Goal: Navigation & Orientation: Find specific page/section

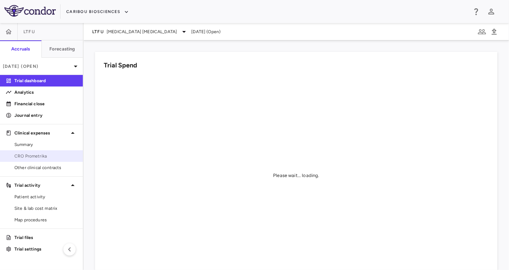
click at [52, 154] on span "CRO Prometrika" at bounding box center [45, 156] width 63 height 6
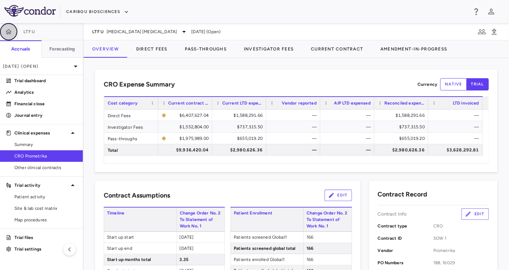
click at [9, 35] on icon "button" at bounding box center [8, 31] width 7 height 7
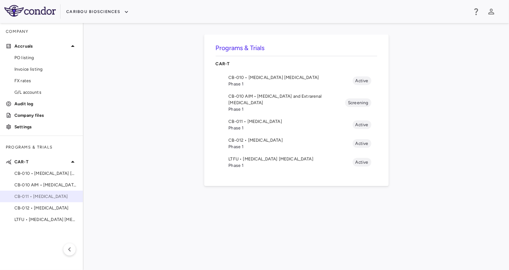
click at [48, 195] on span "CB-011 • [MEDICAL_DATA]" at bounding box center [45, 196] width 63 height 6
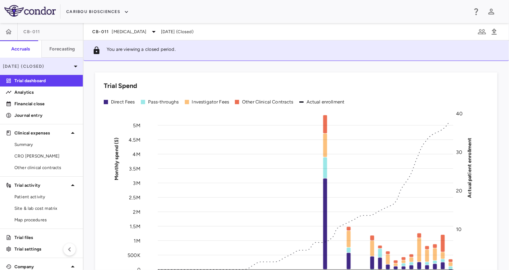
click at [42, 68] on p "[DATE] (Closed)" at bounding box center [37, 66] width 69 height 6
click at [41, 70] on div "[DATE] (Closed)" at bounding box center [41, 66] width 83 height 17
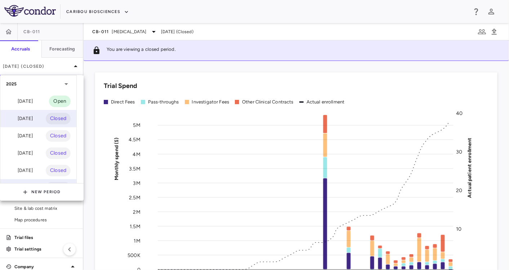
click at [28, 114] on div "[DATE] Closed" at bounding box center [38, 118] width 76 height 17
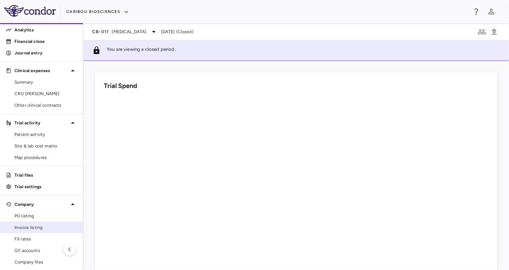
scroll to position [77, 0]
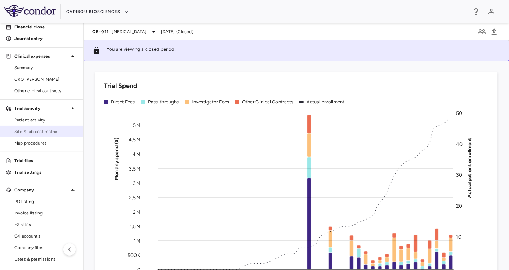
click at [41, 131] on span "Site & lab cost matrix" at bounding box center [45, 131] width 63 height 6
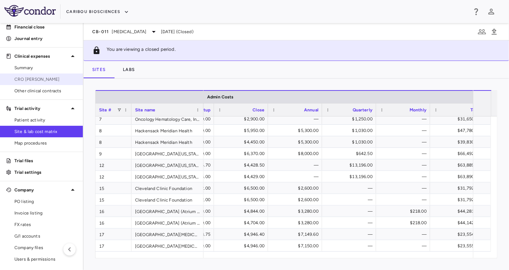
click at [44, 77] on span "CRO [PERSON_NAME]" at bounding box center [45, 79] width 63 height 6
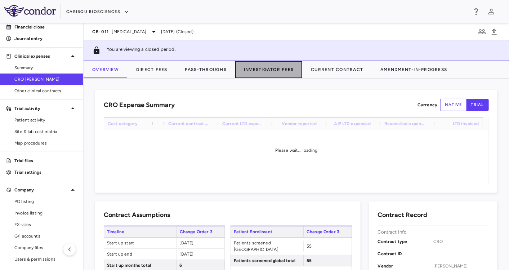
click at [283, 66] on button "Investigator Fees" at bounding box center [268, 69] width 67 height 17
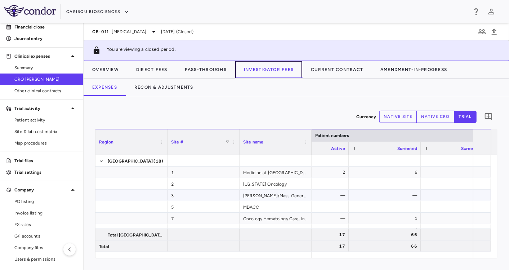
scroll to position [0, 133]
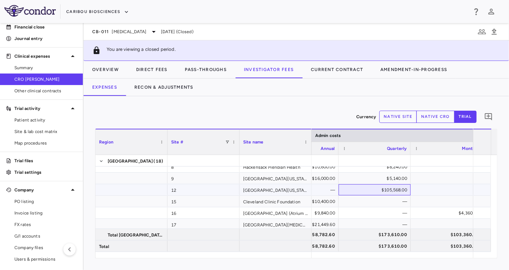
click at [385, 190] on div "$105,568.00" at bounding box center [376, 190] width 62 height 12
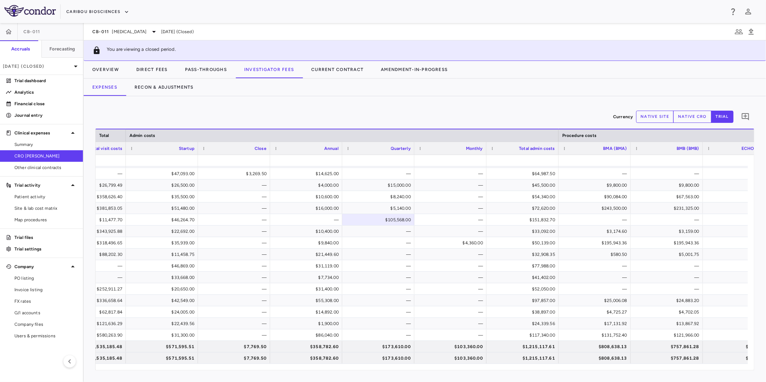
scroll to position [33, 0]
click at [45, 208] on span "Site & lab cost matrix" at bounding box center [45, 208] width 63 height 6
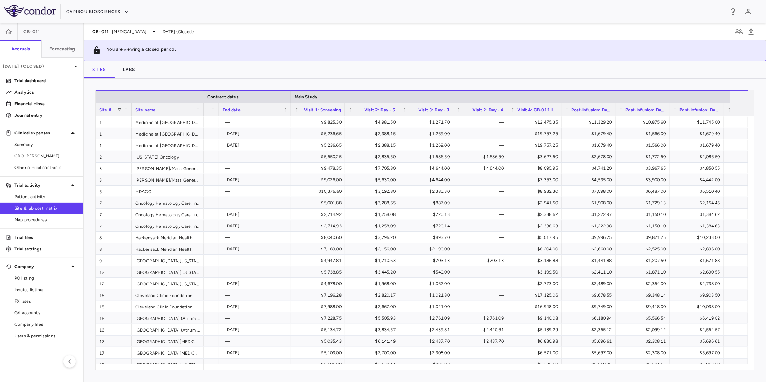
scroll to position [0, 1098]
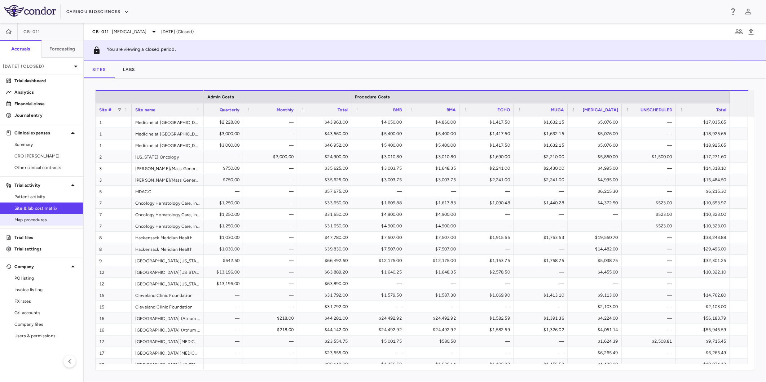
click at [48, 220] on span "Map procedures" at bounding box center [45, 220] width 63 height 6
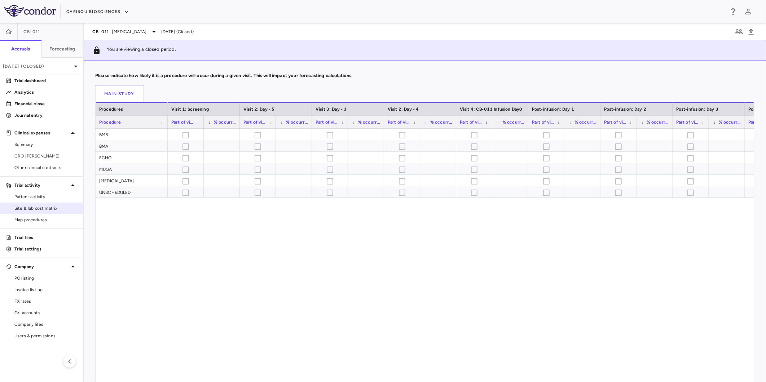
click at [50, 203] on div "Site & lab cost matrix" at bounding box center [41, 209] width 83 height 12
click at [48, 199] on span "Patient activity" at bounding box center [45, 197] width 63 height 6
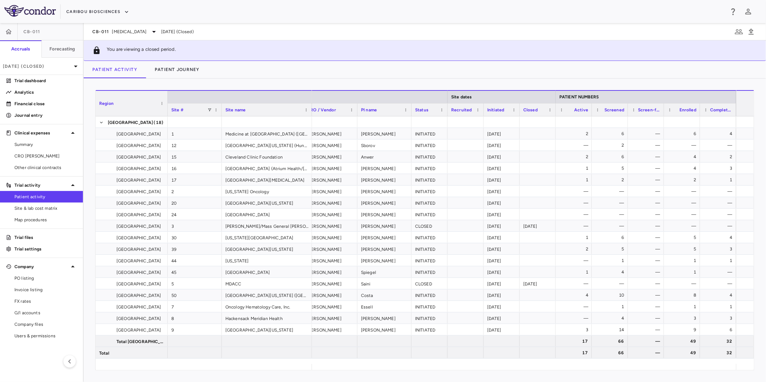
scroll to position [0, 337]
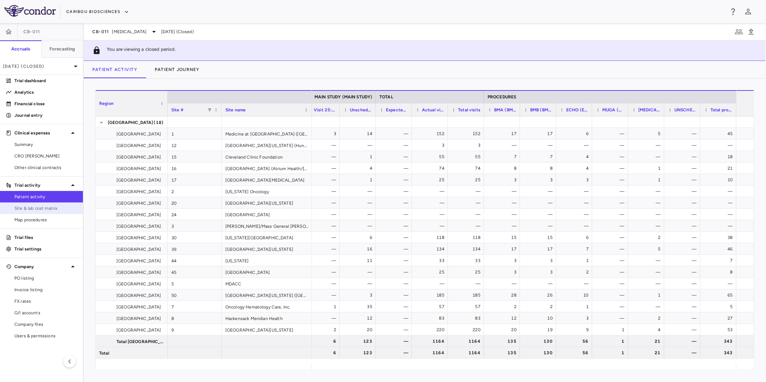
click at [52, 207] on span "Site & lab cost matrix" at bounding box center [45, 208] width 63 height 6
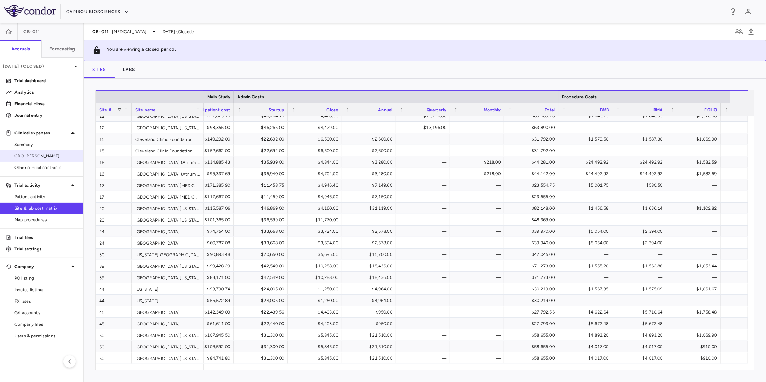
click at [51, 159] on link "CRO [PERSON_NAME]" at bounding box center [41, 156] width 83 height 11
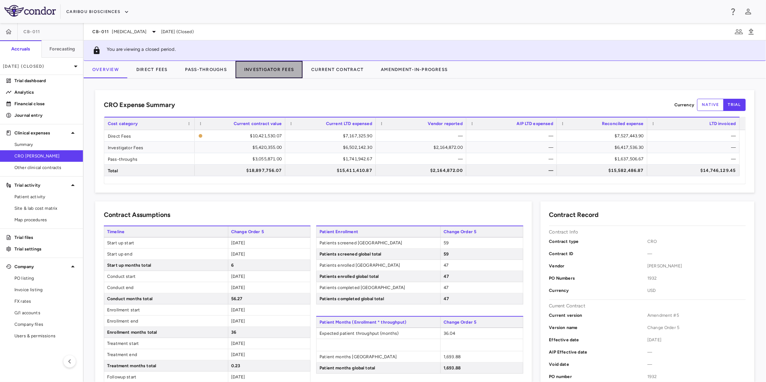
click at [290, 70] on button "Investigator Fees" at bounding box center [268, 69] width 67 height 17
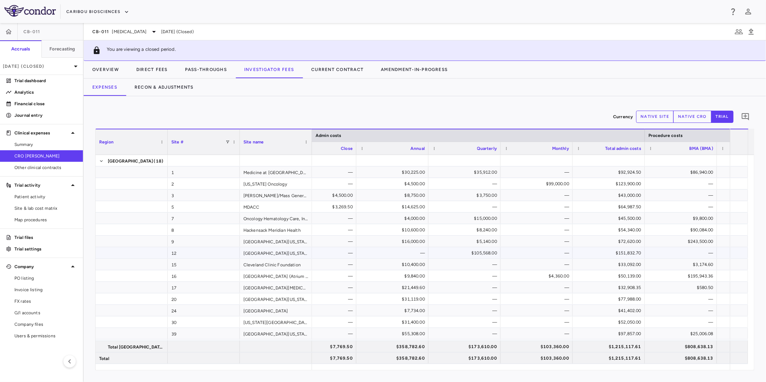
click at [478, 255] on div "$105,568.00" at bounding box center [466, 253] width 62 height 12
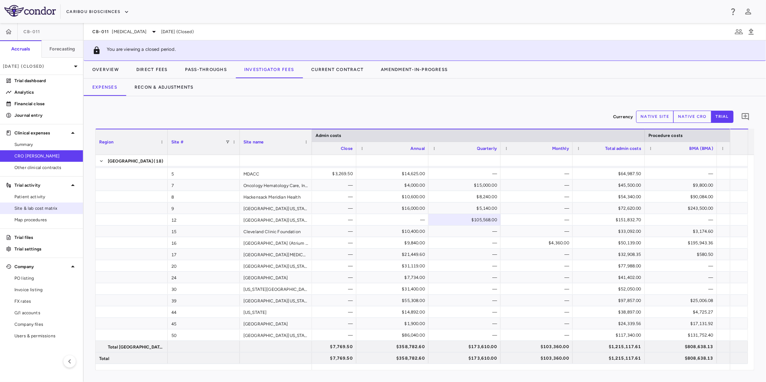
click at [41, 204] on link "Site & lab cost matrix" at bounding box center [41, 208] width 83 height 11
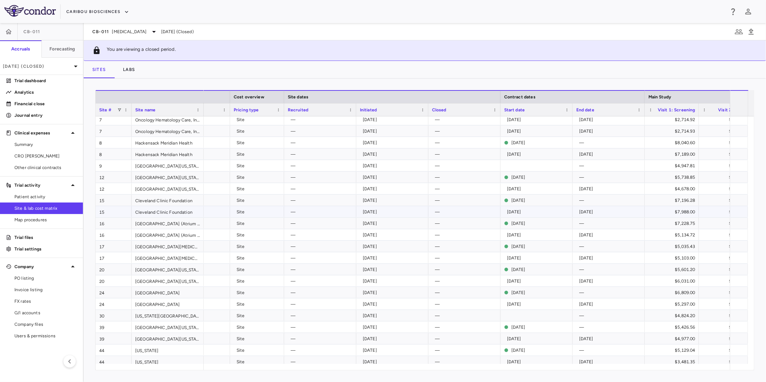
scroll to position [156, 0]
